Goal: Task Accomplishment & Management: Manage account settings

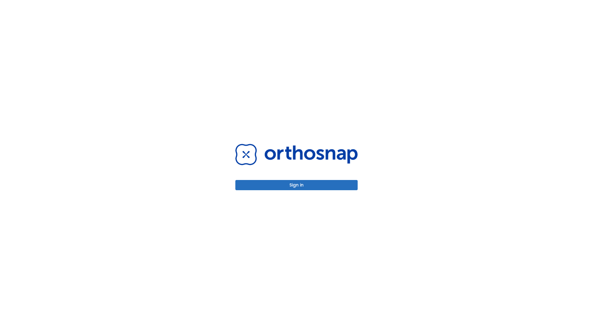
click at [297, 185] on button "Sign in" at bounding box center [296, 185] width 122 height 10
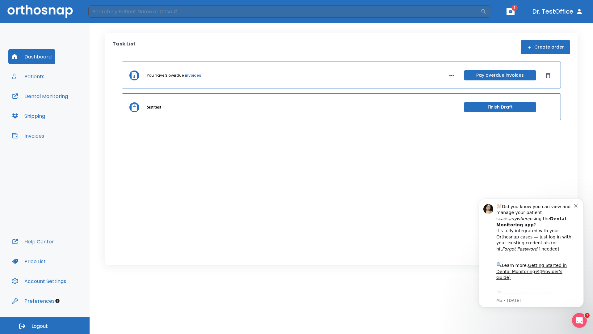
click at [45, 325] on span "Logout" at bounding box center [40, 326] width 16 height 7
